Goal: Task Accomplishment & Management: Manage account settings

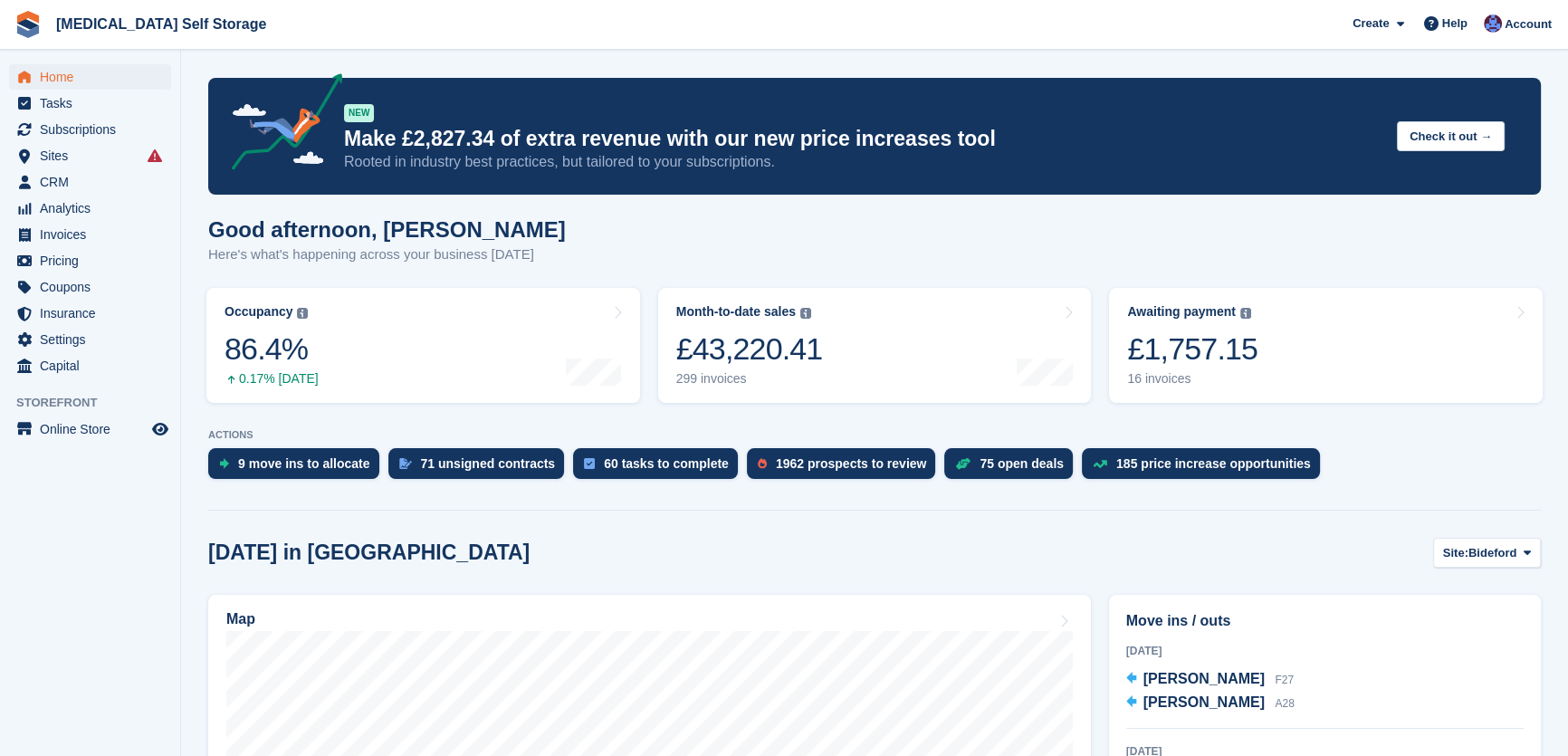
click at [159, 161] on icon at bounding box center [155, 156] width 15 height 15
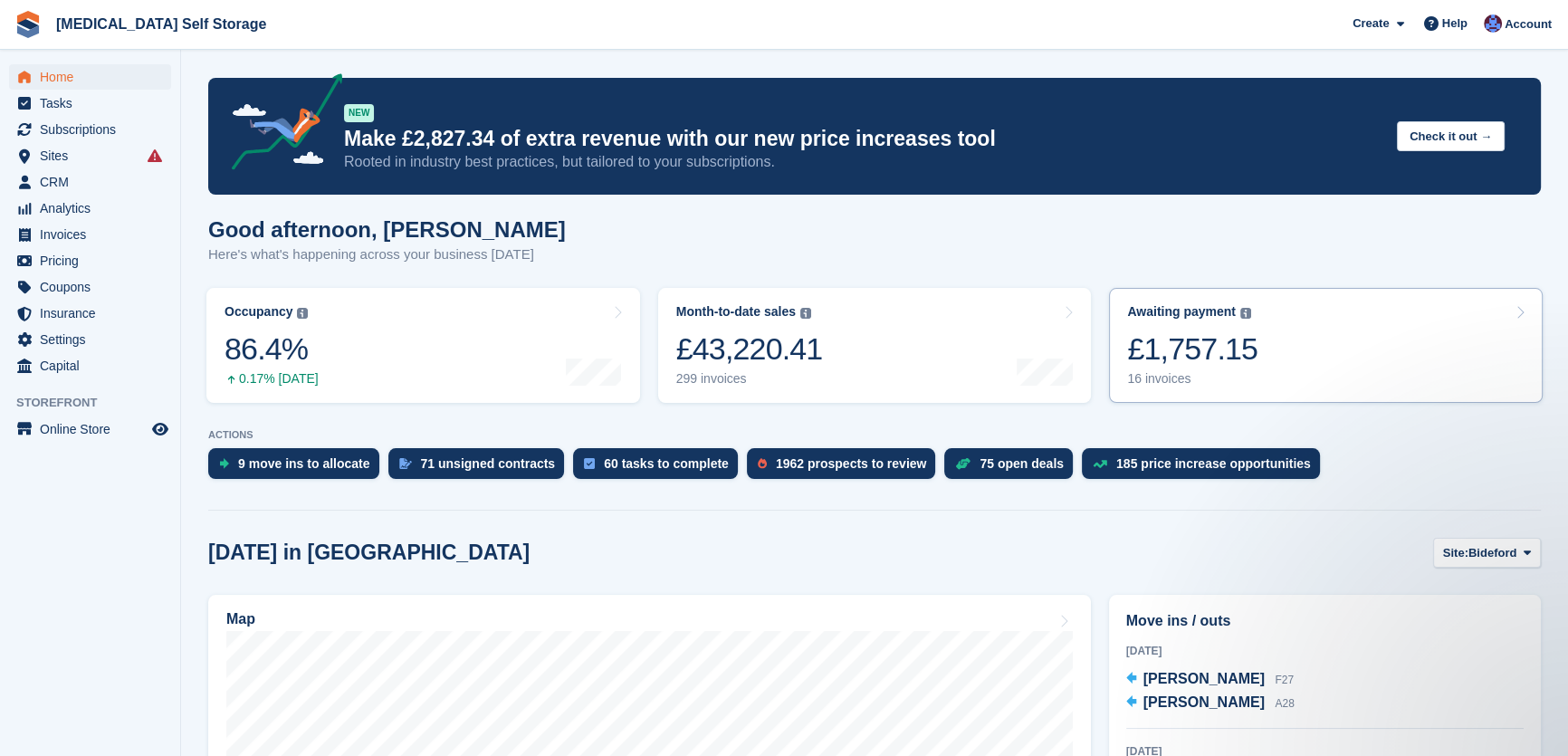
click at [1269, 391] on link "Awaiting payment The total outstanding balance on all open invoices. £1,757.15 …" at bounding box center [1326, 346] width 434 height 115
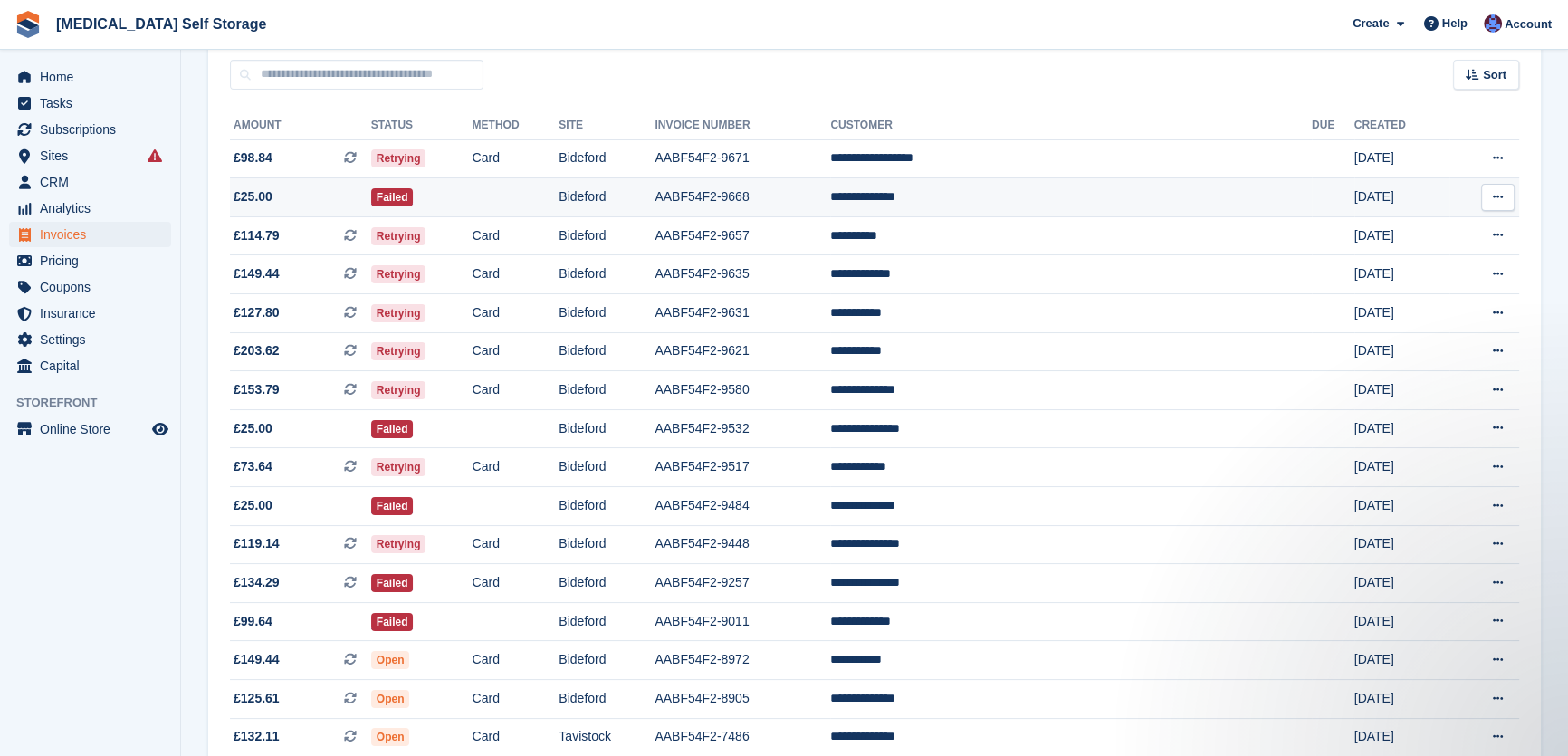
click at [831, 206] on td "AABF54F2-9668" at bounding box center [742, 198] width 175 height 39
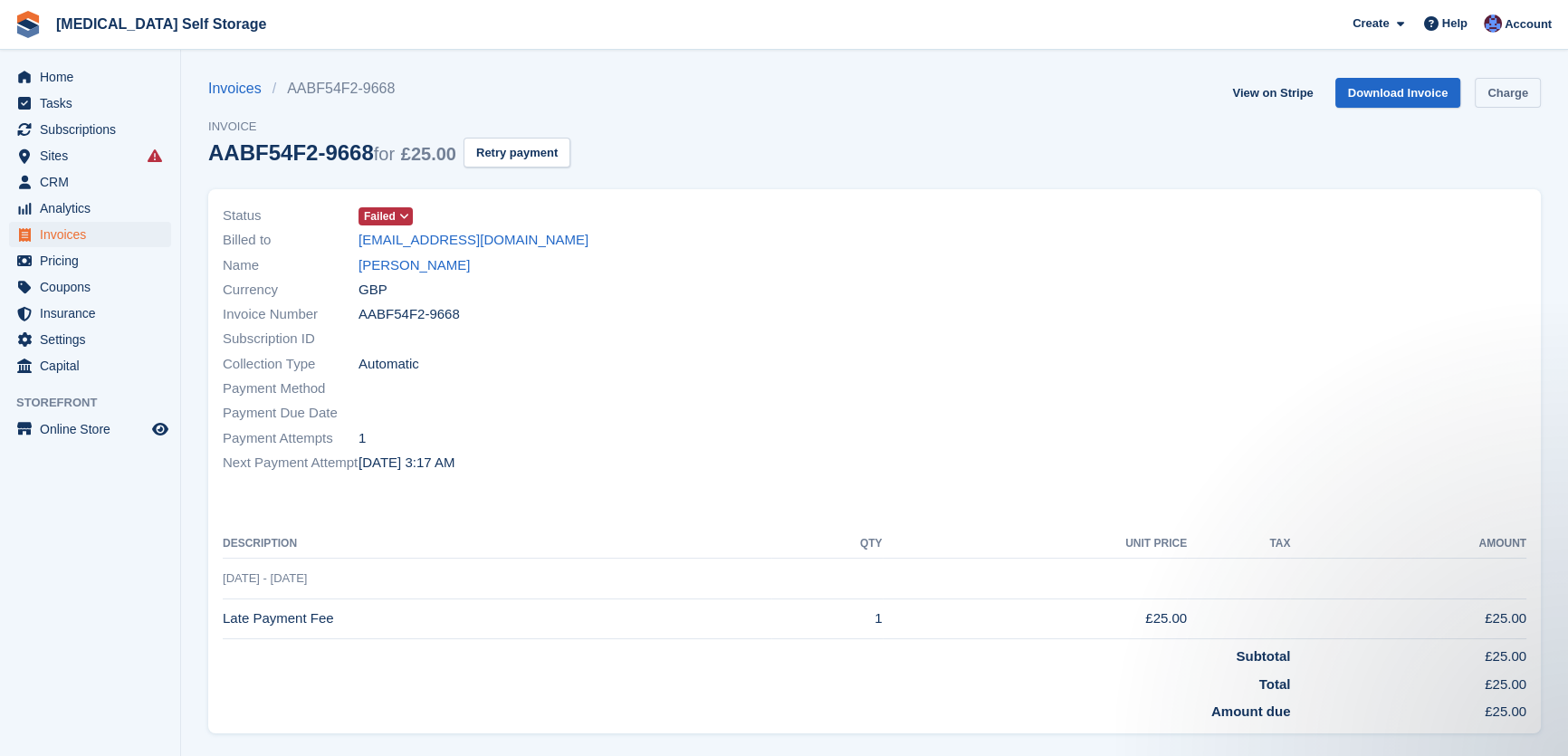
click at [1535, 91] on link "Charge" at bounding box center [1508, 93] width 66 height 30
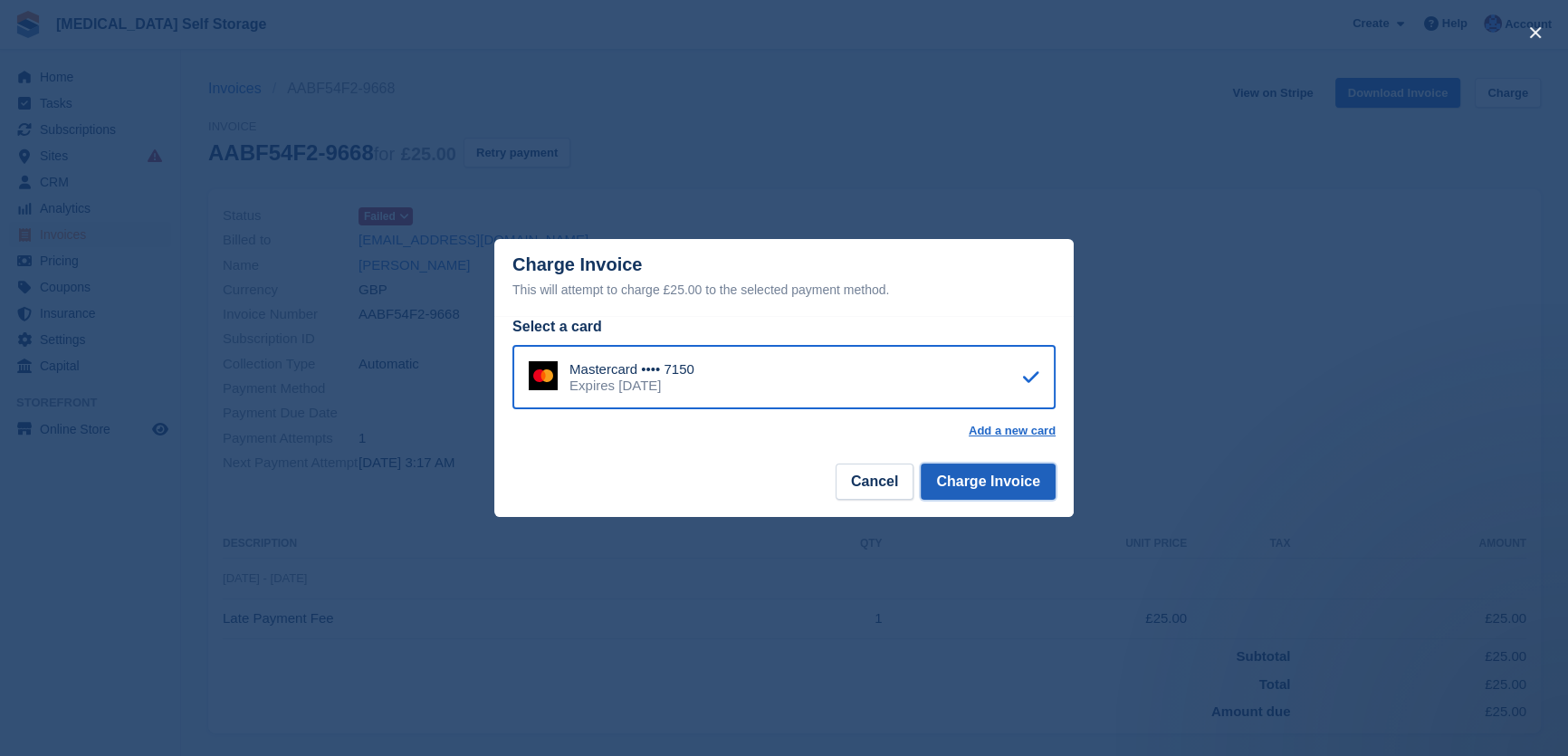
click at [1021, 485] on button "Charge Invoice" at bounding box center [988, 481] width 135 height 36
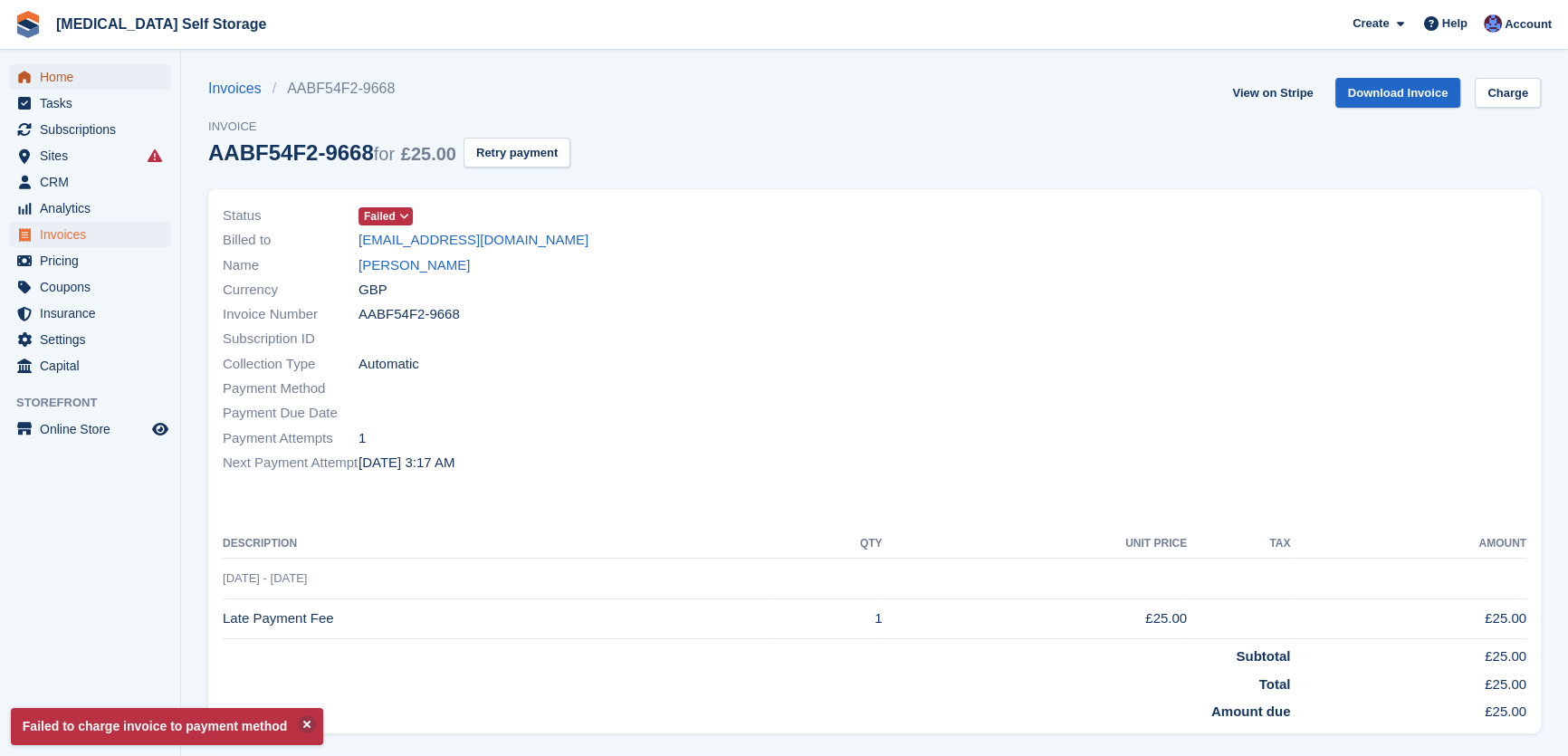
click at [44, 81] on span "Home" at bounding box center [94, 76] width 108 height 25
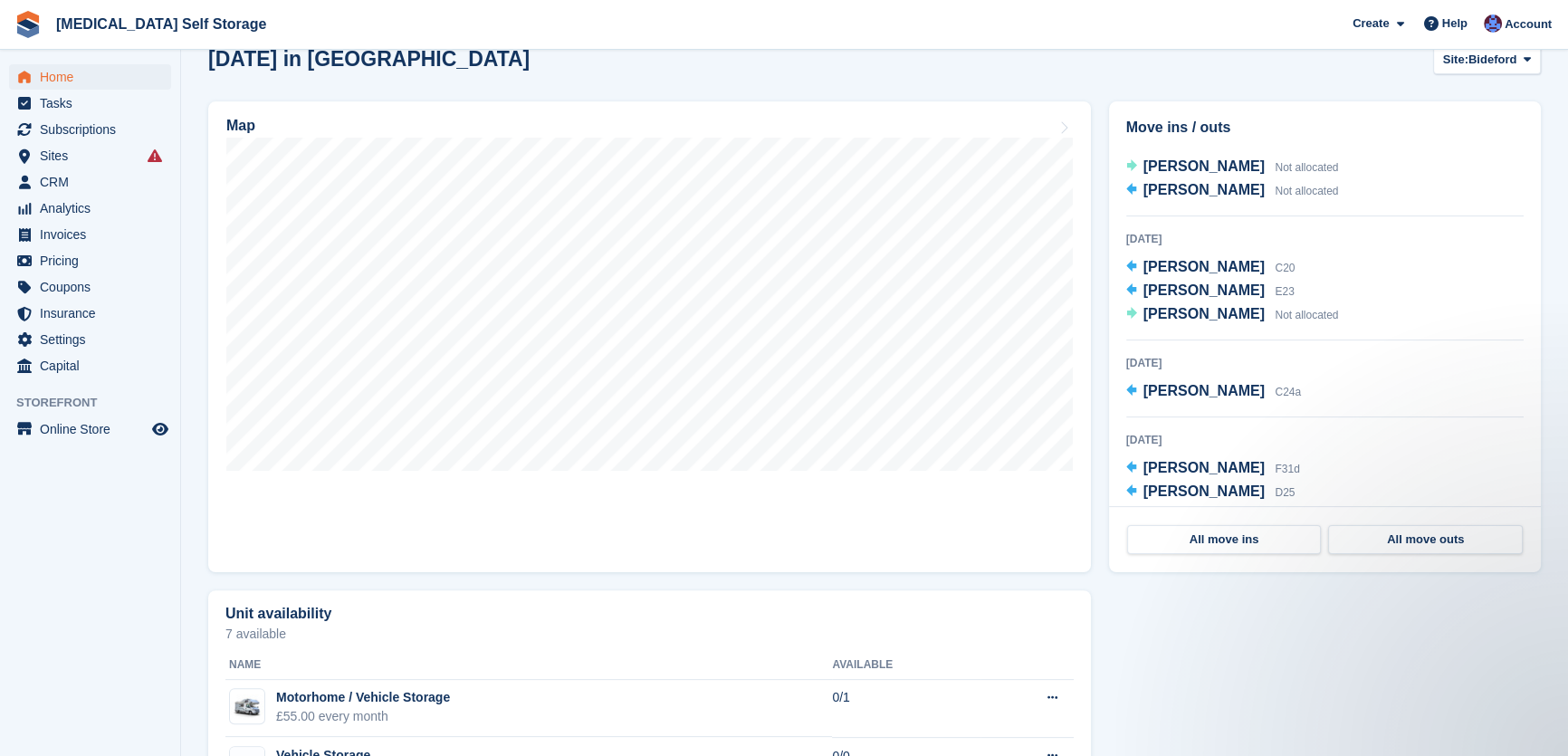
scroll to position [906, 0]
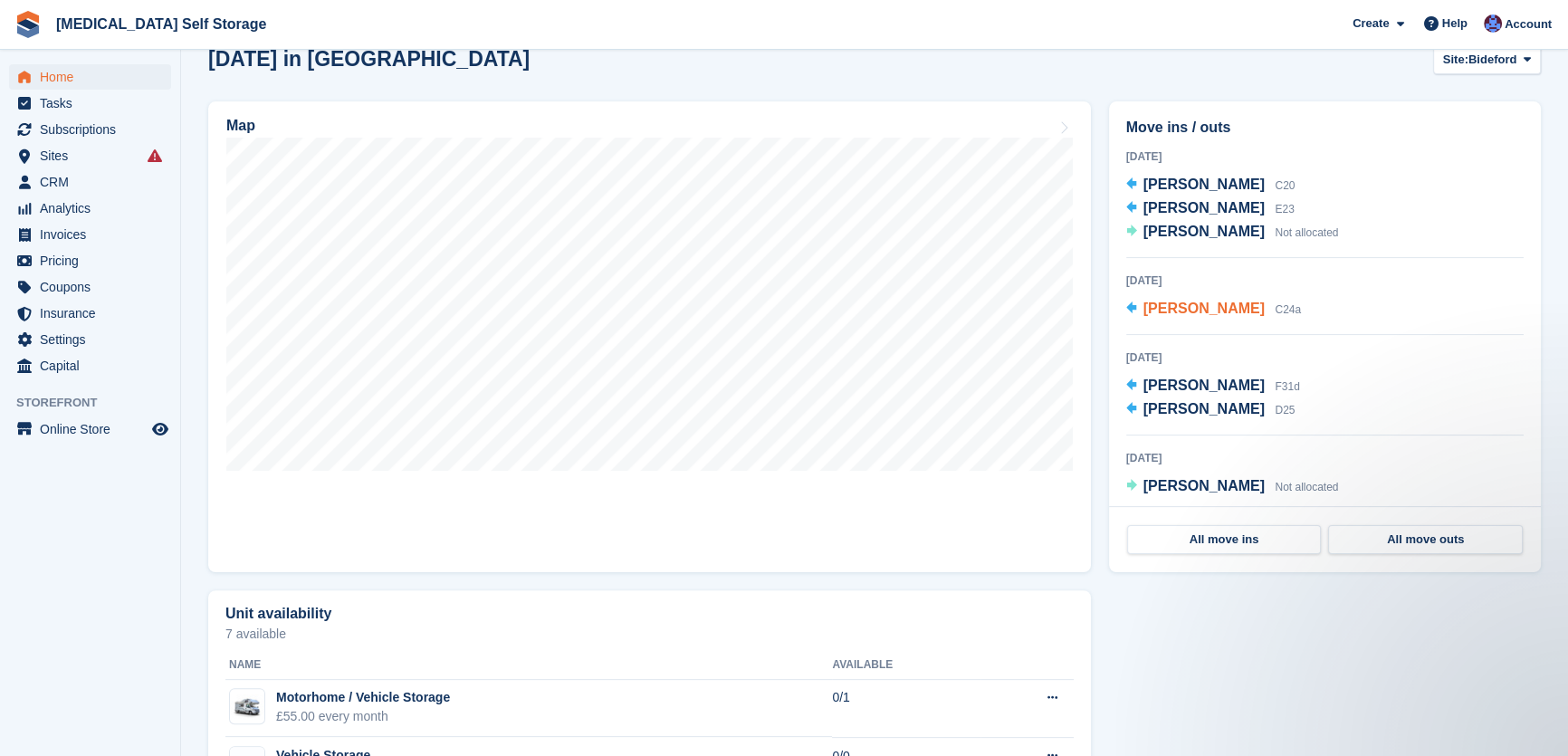
click at [1237, 311] on span "[PERSON_NAME]" at bounding box center [1204, 308] width 121 height 16
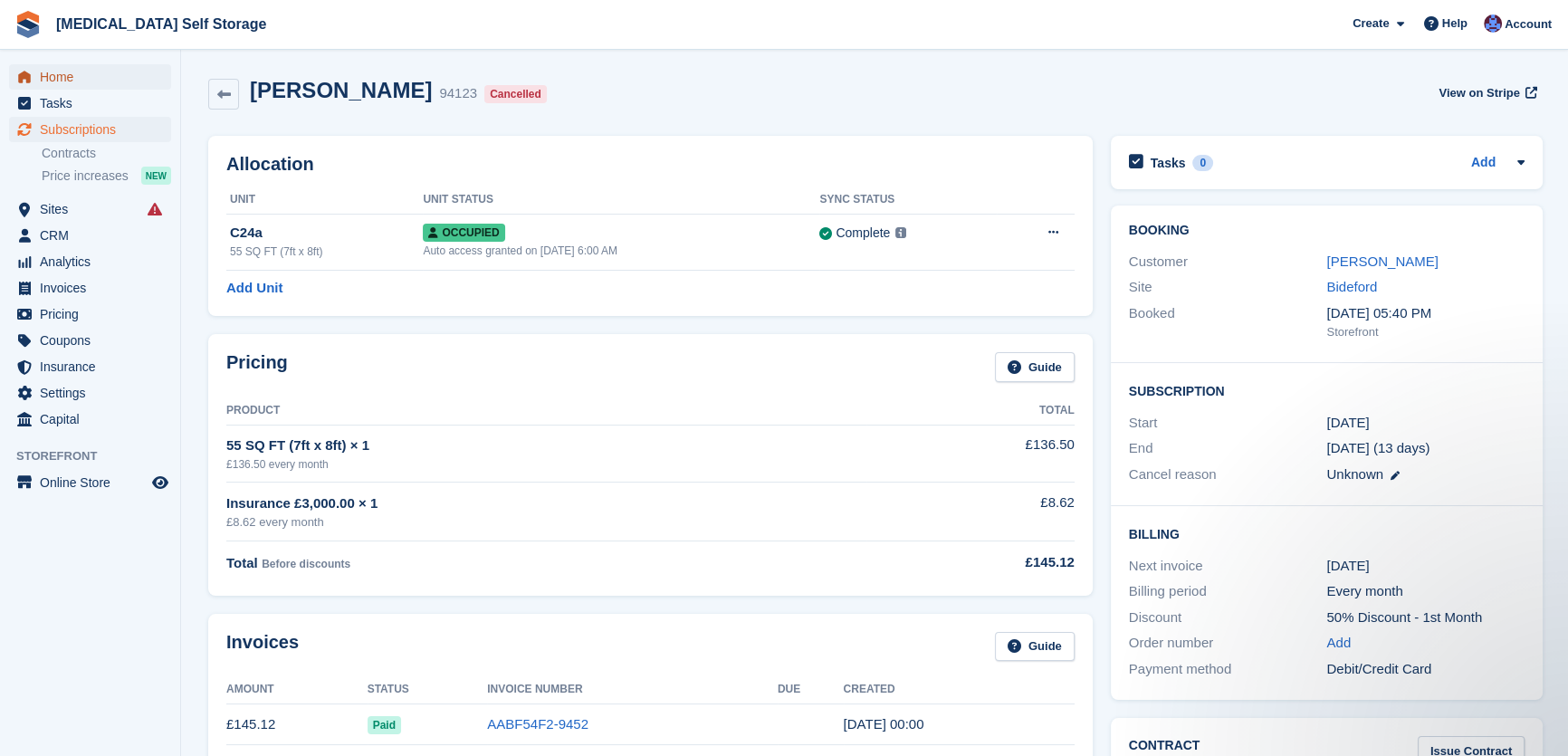
click at [82, 80] on span "Home" at bounding box center [94, 76] width 108 height 25
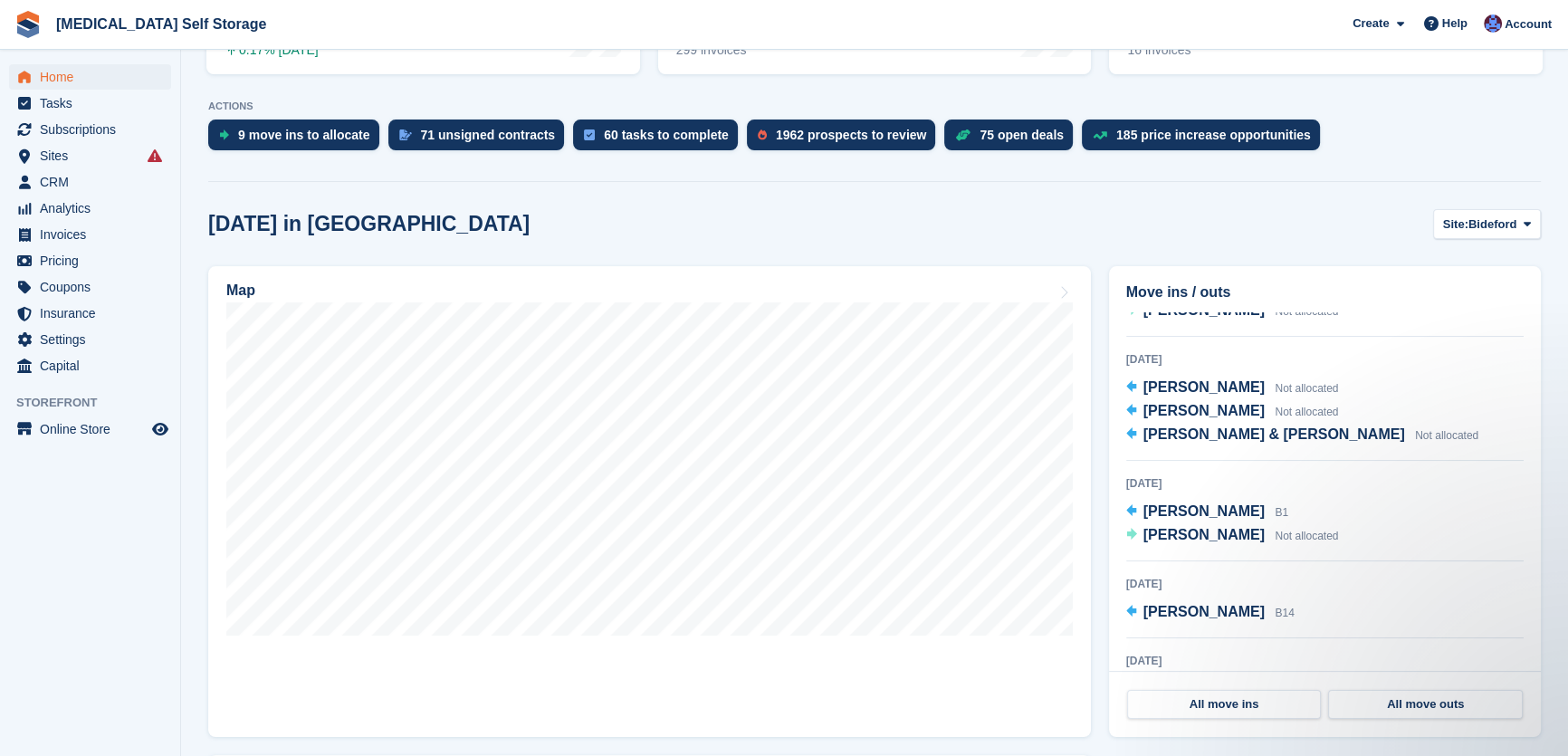
scroll to position [493, 0]
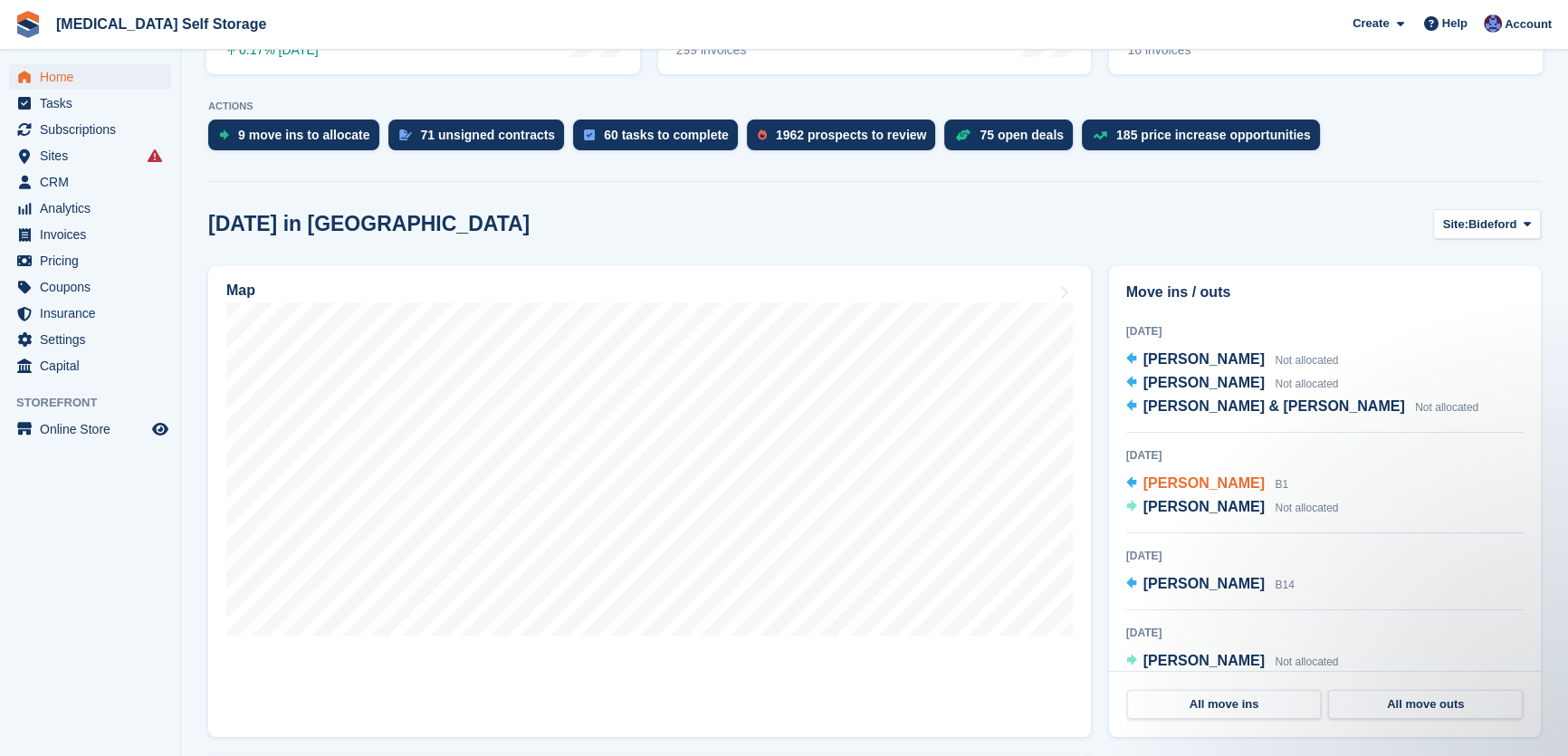
click at [1164, 478] on span "[PERSON_NAME]" at bounding box center [1204, 483] width 121 height 16
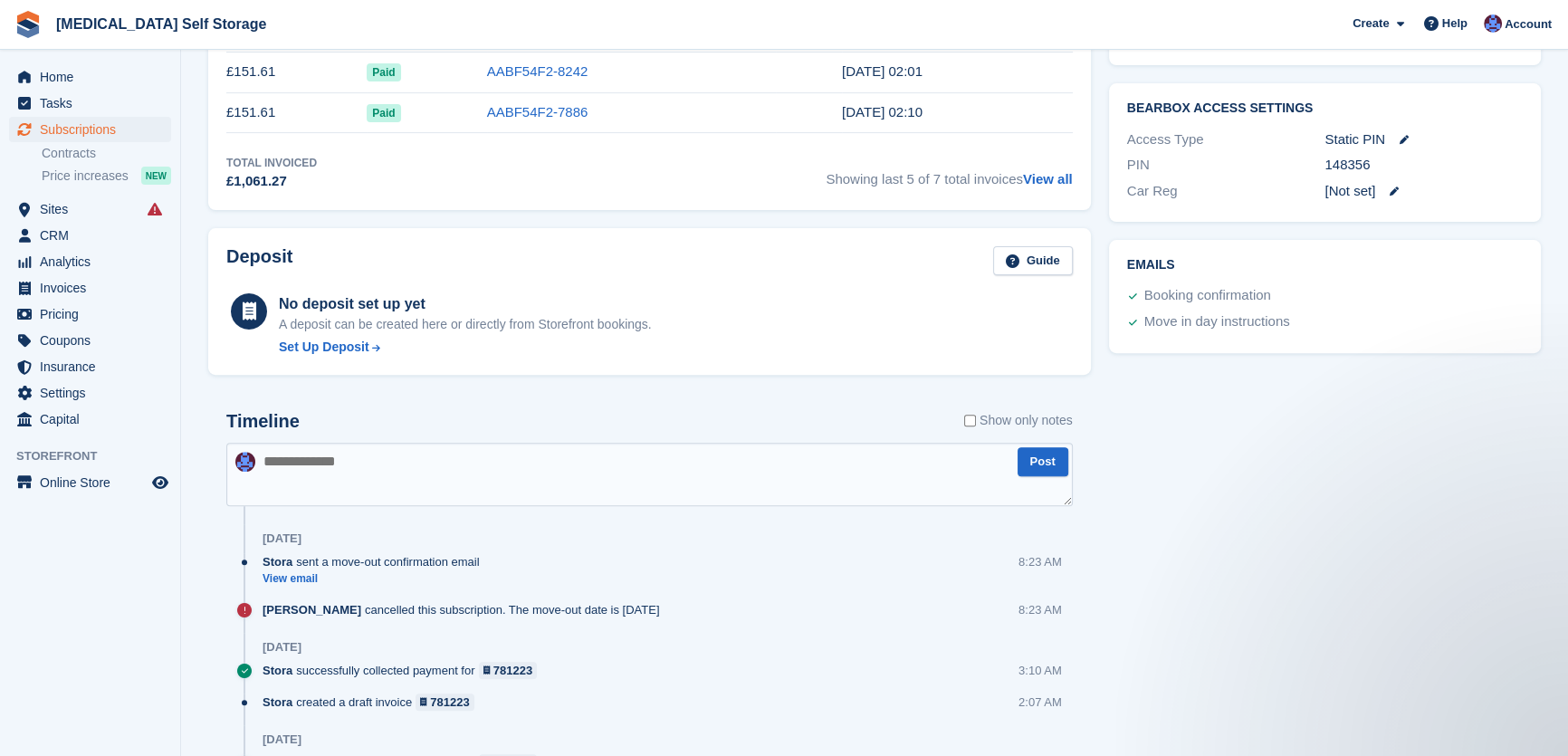
scroll to position [569, 0]
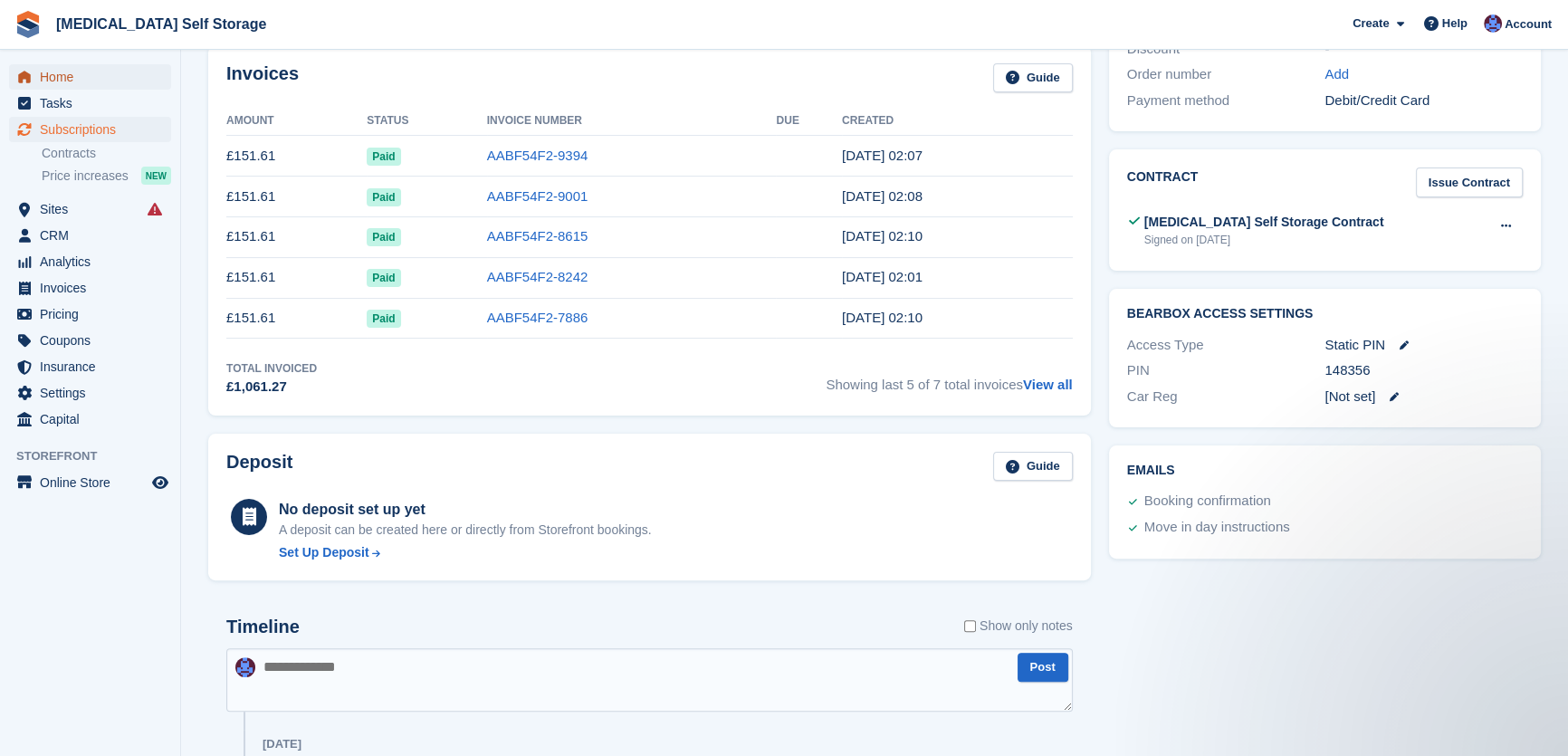
click at [57, 70] on span "Home" at bounding box center [94, 76] width 108 height 25
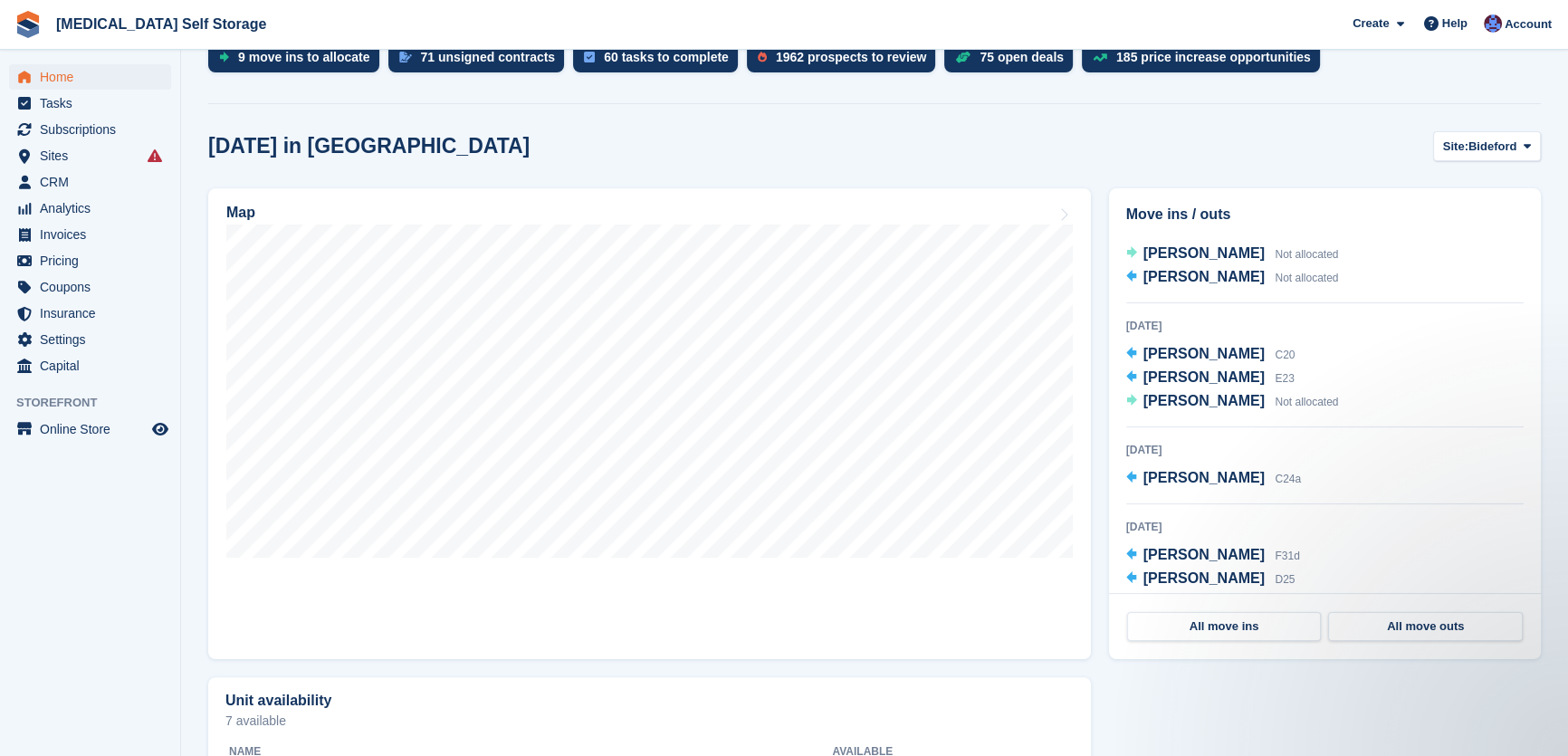
scroll to position [906, 0]
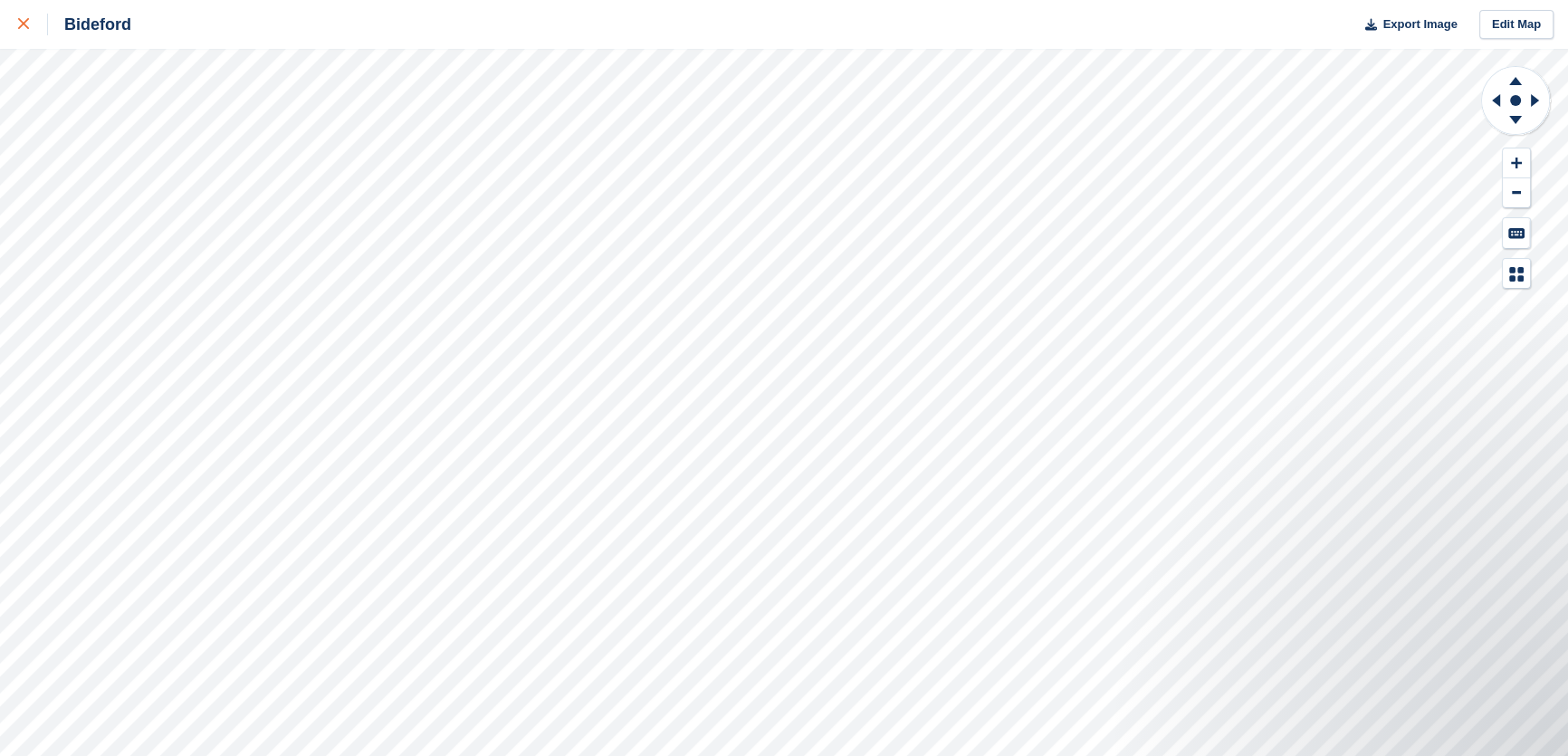
click at [16, 22] on link at bounding box center [24, 24] width 48 height 49
